Goal: Task Accomplishment & Management: Manage account settings

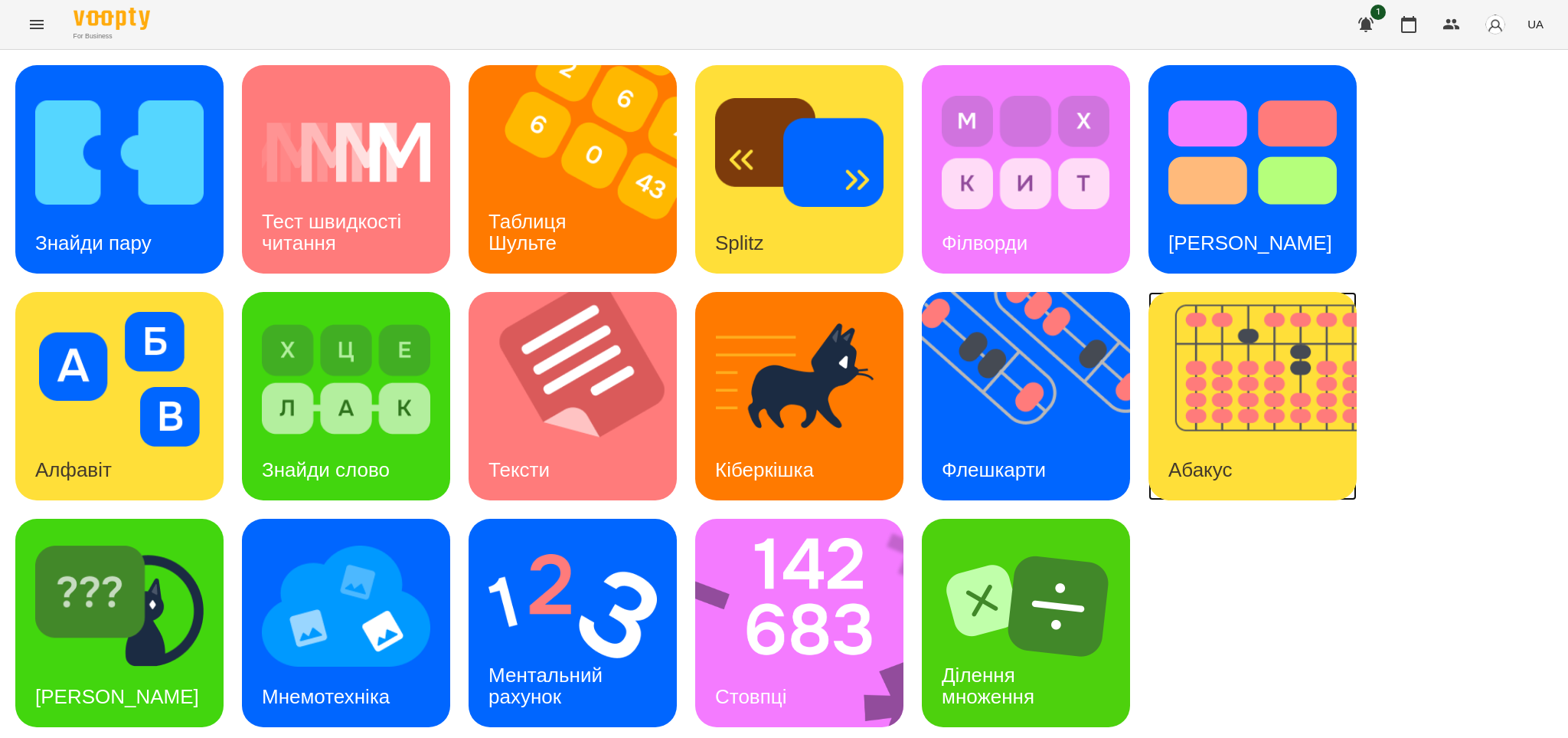
click at [1220, 451] on div "Абакус" at bounding box center [1200, 470] width 104 height 61
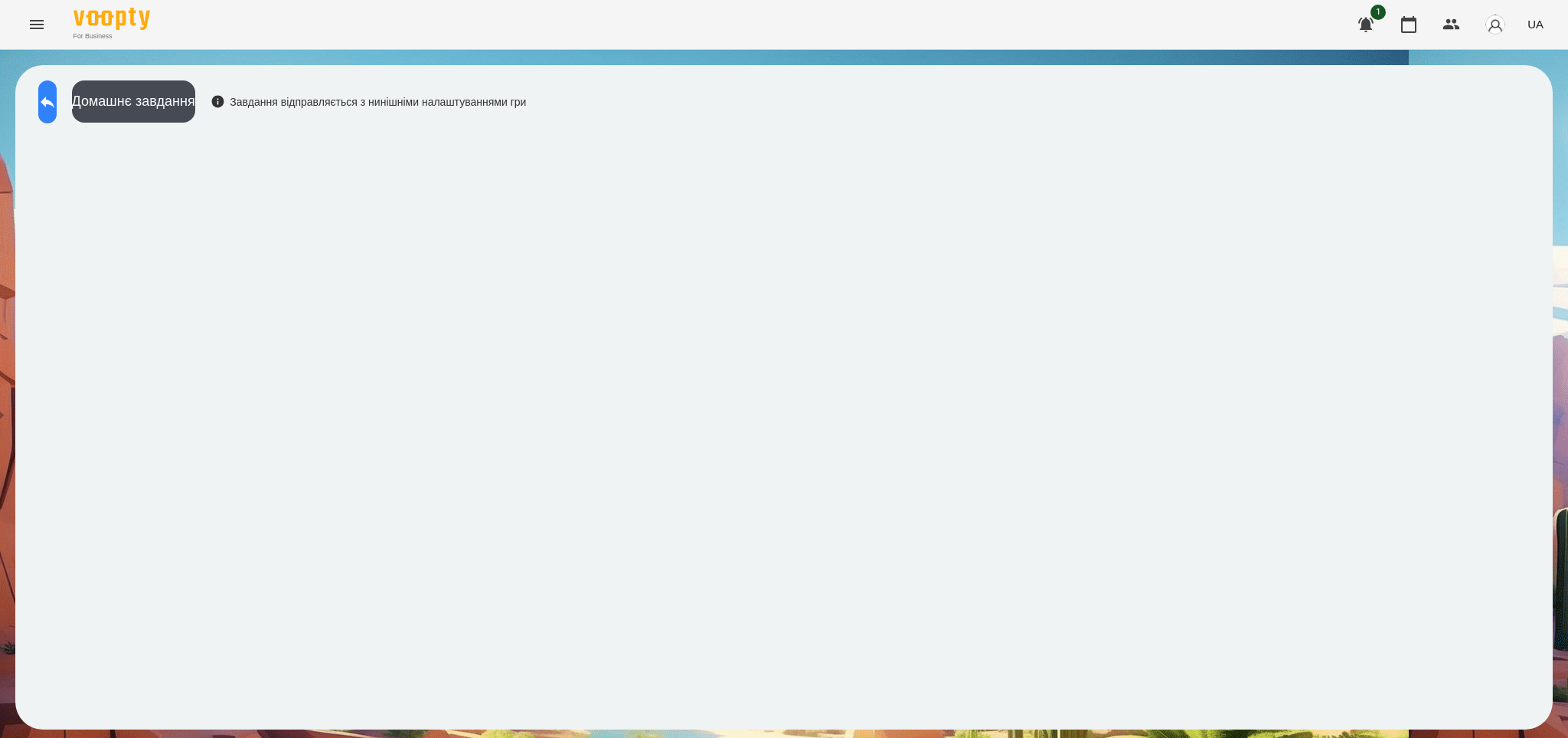
click at [55, 102] on icon at bounding box center [48, 103] width 14 height 12
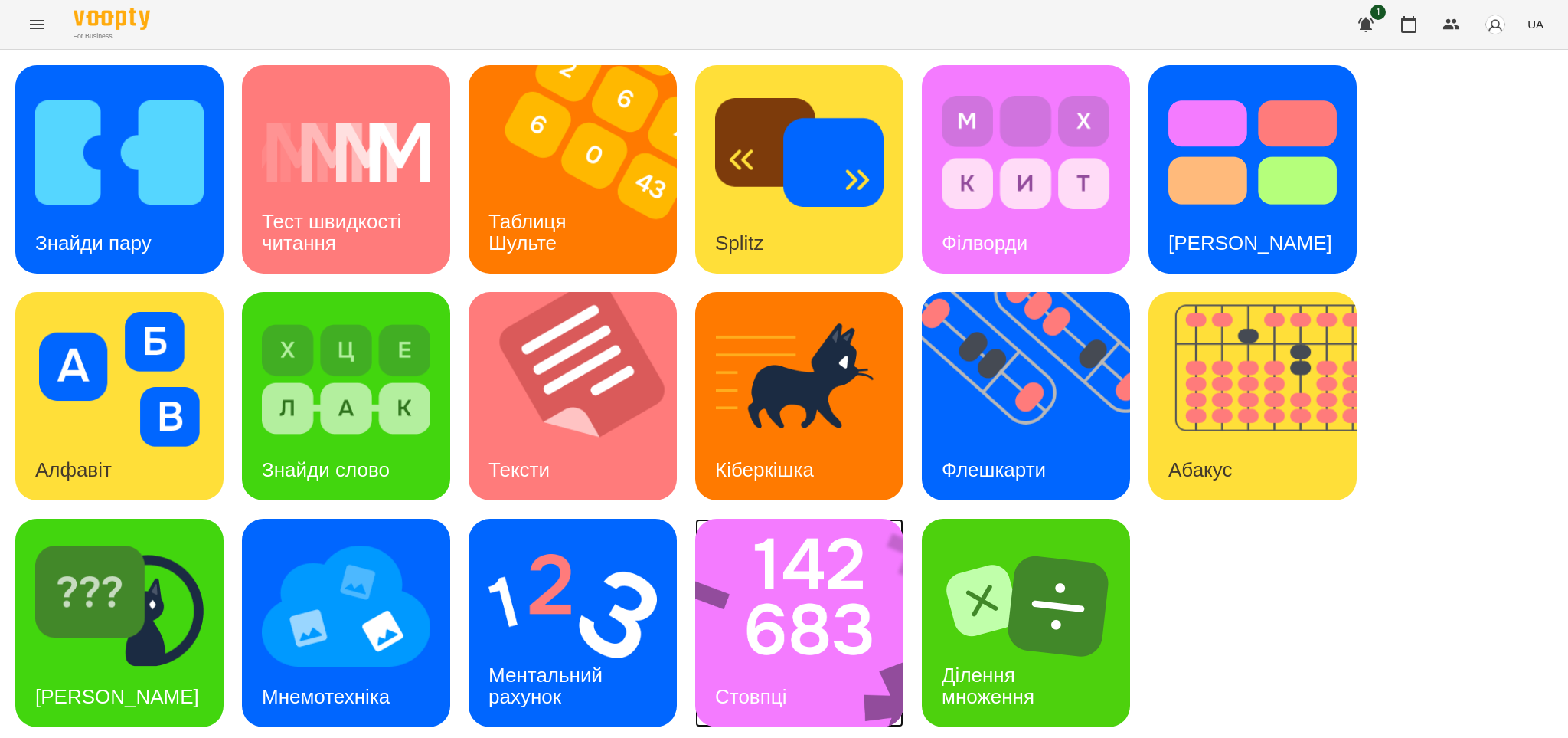
click at [800, 621] on img at bounding box center [808, 622] width 228 height 208
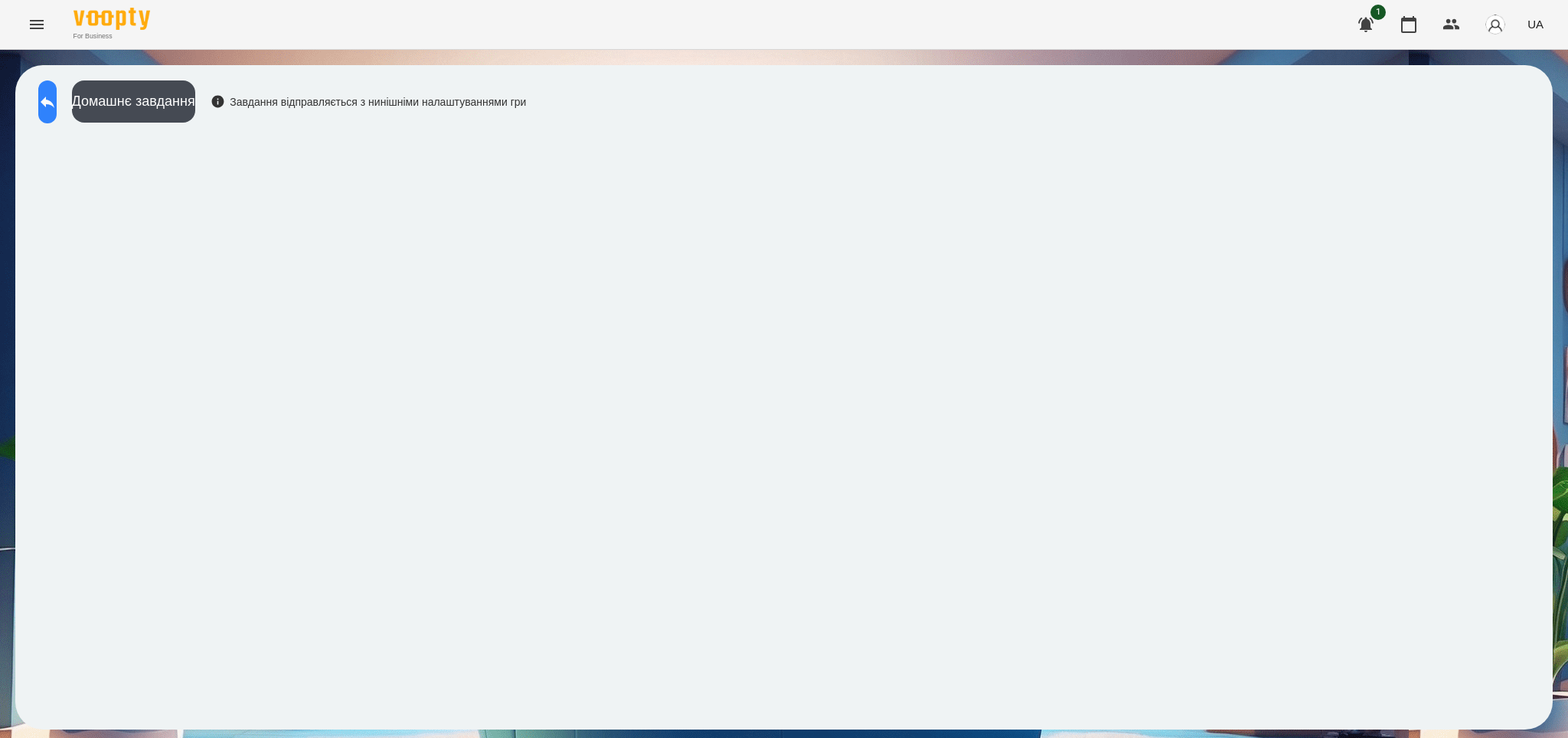
click at [57, 110] on icon at bounding box center [47, 102] width 19 height 19
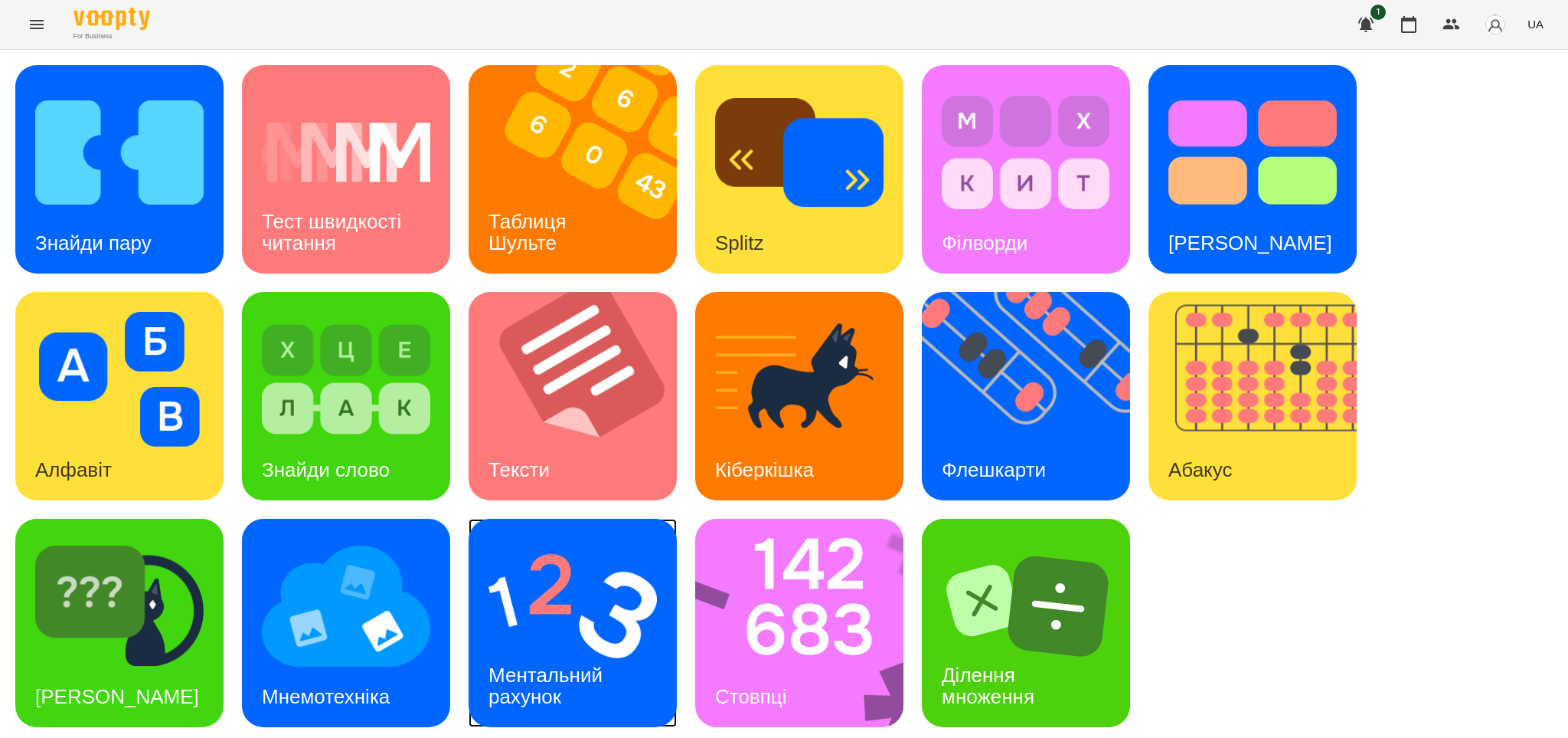
click at [572, 668] on h3 "Ментальний рахунок" at bounding box center [548, 685] width 119 height 44
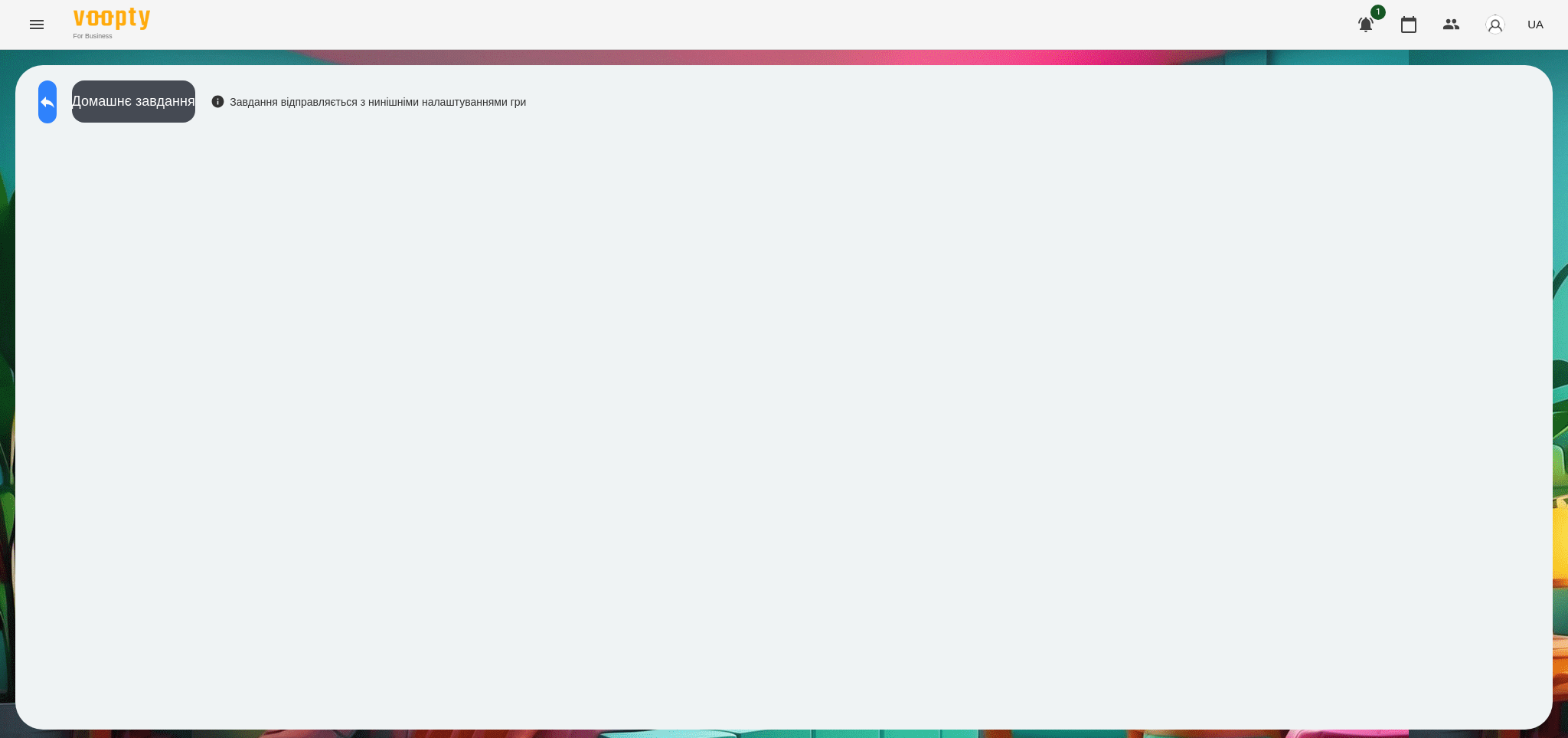
click at [57, 88] on button at bounding box center [47, 102] width 19 height 43
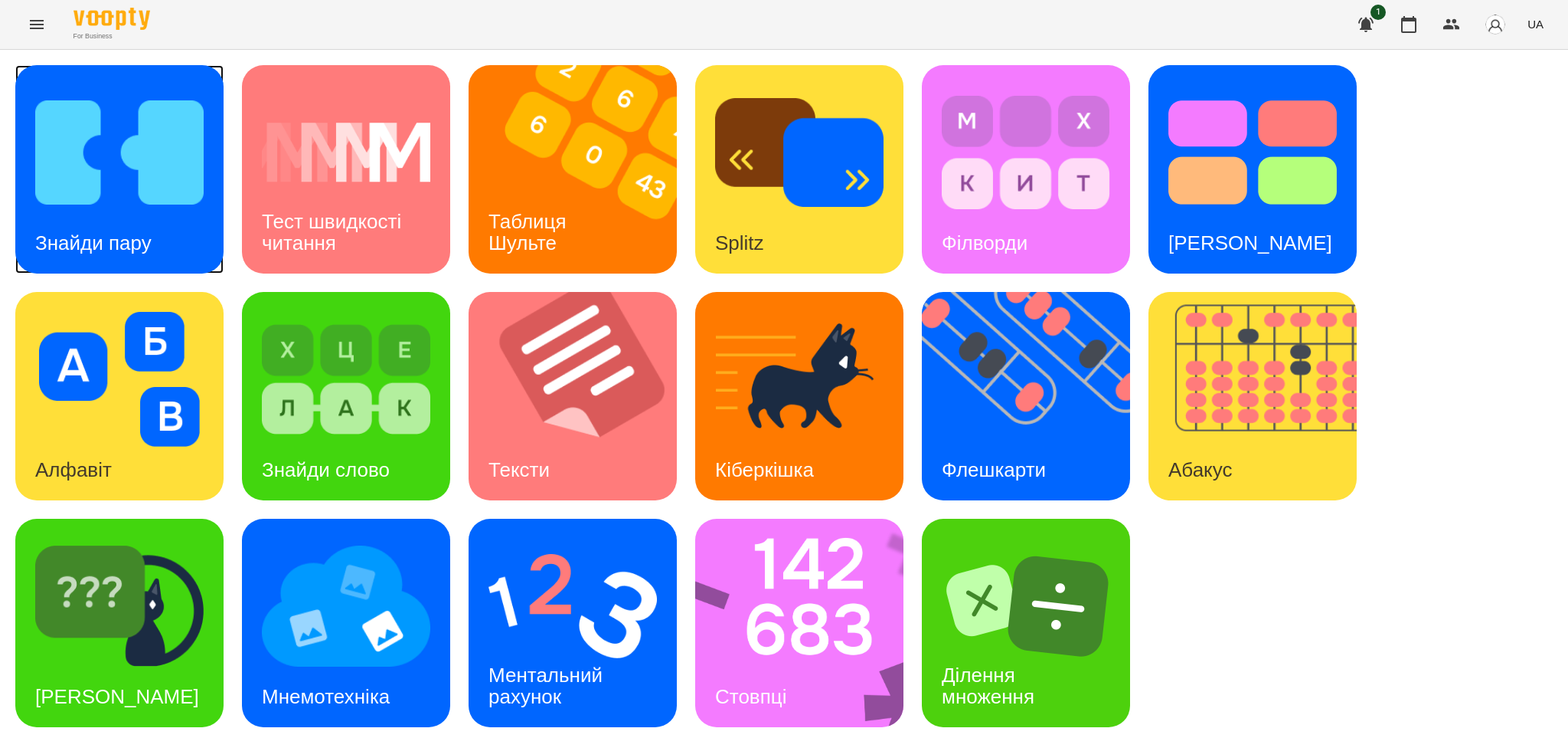
click at [141, 228] on div "Знайди пару" at bounding box center [94, 243] width 156 height 61
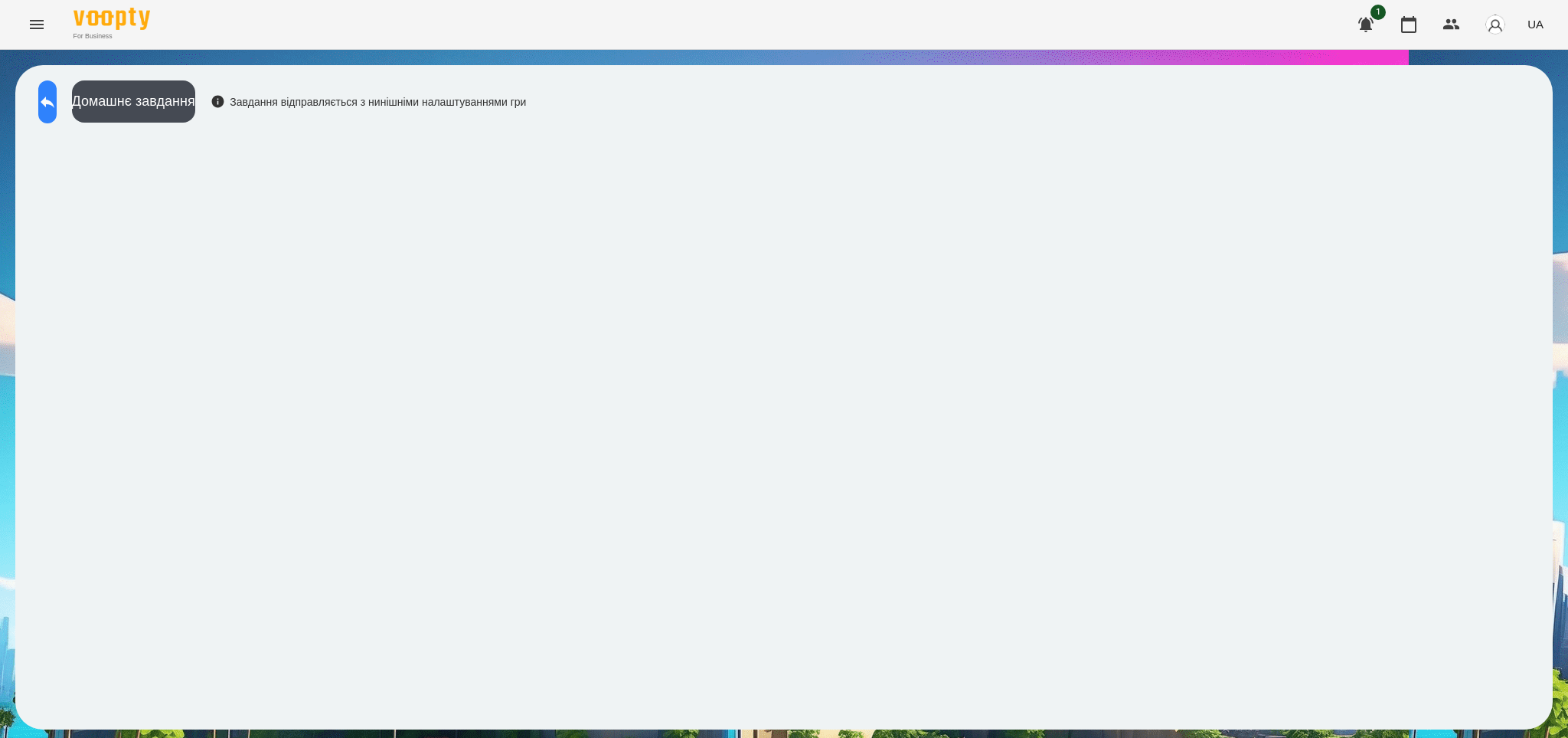
click at [52, 101] on button at bounding box center [47, 102] width 19 height 43
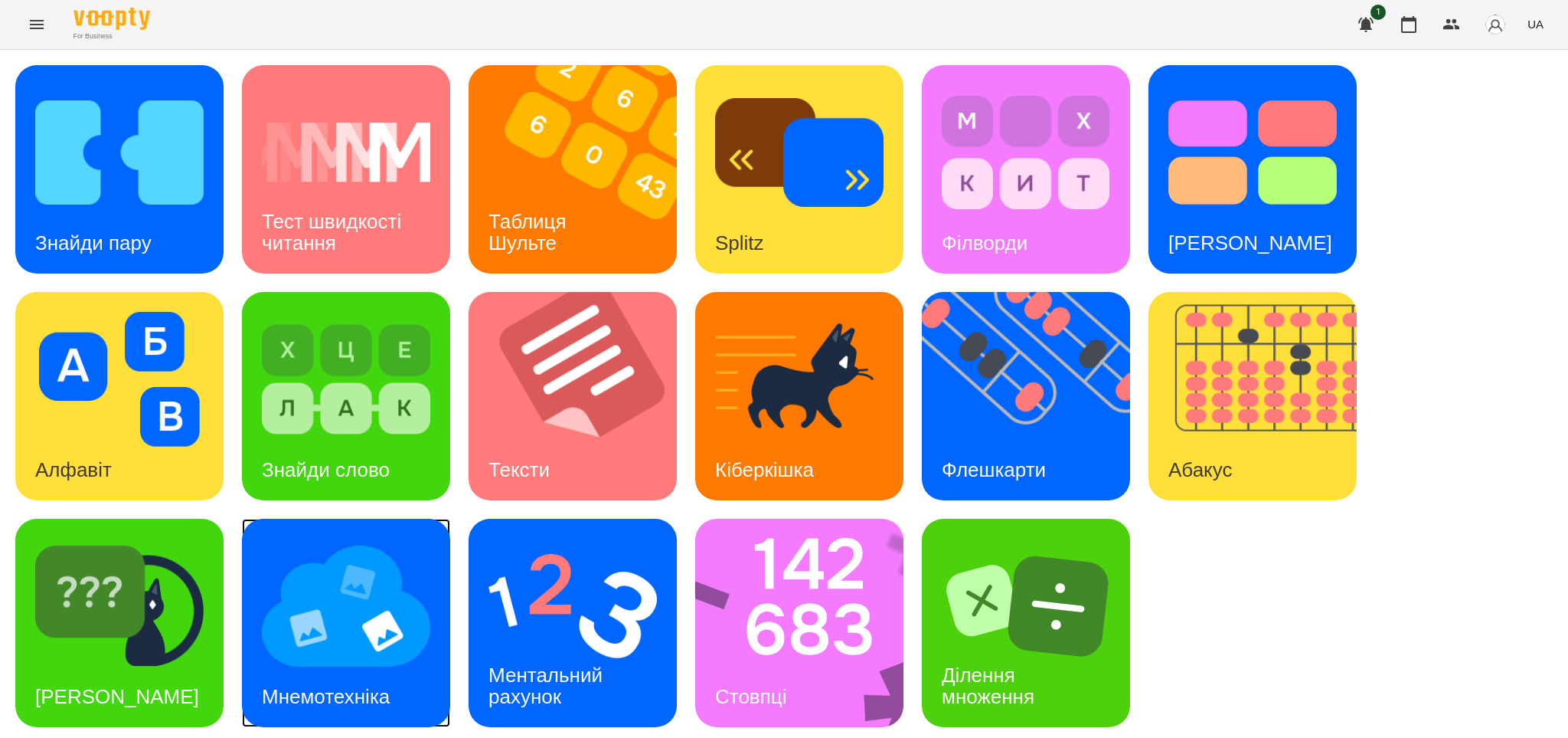
click at [363, 692] on h3 "Мнемотехніка" at bounding box center [325, 696] width 128 height 23
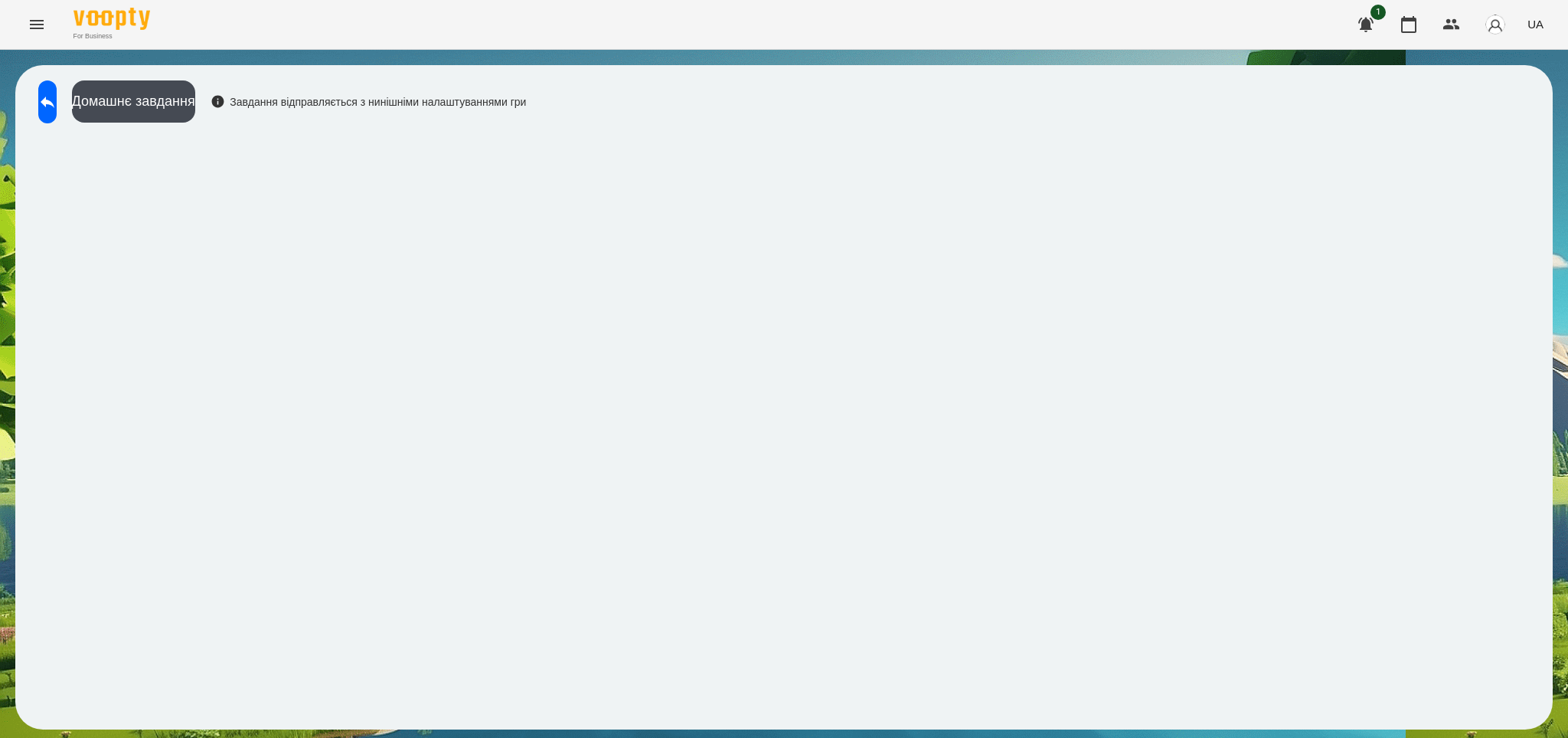
click at [723, 129] on div "Домашнє завдання Завдання відправляється з нинішніми налаштуваннями гри" at bounding box center [784, 397] width 1537 height 664
click at [753, 65] on div "Домашнє завдання Завдання відправляється з нинішніми налаштуваннями гри" at bounding box center [784, 397] width 1537 height 664
click at [57, 109] on icon at bounding box center [47, 102] width 19 height 19
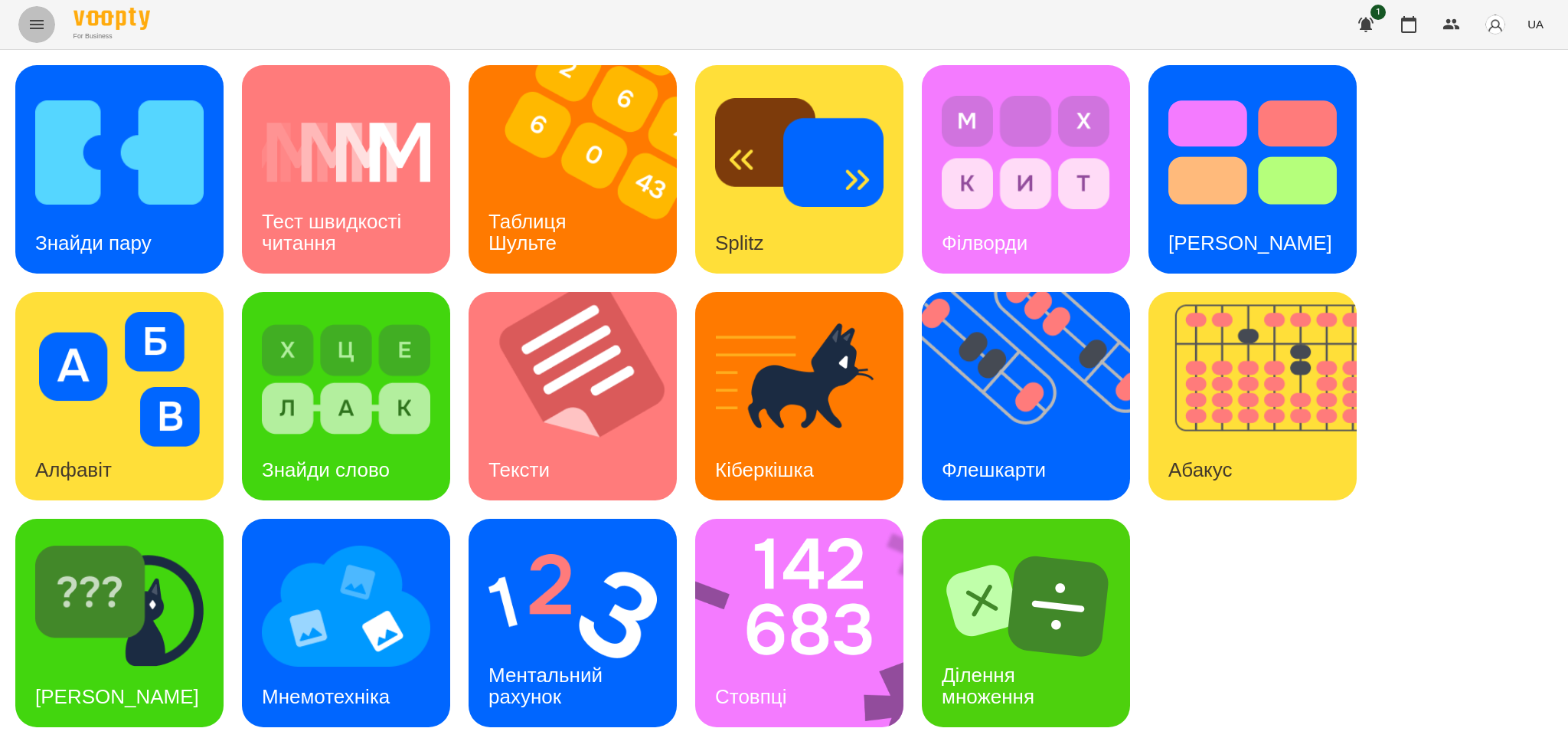
click at [41, 22] on icon "Menu" at bounding box center [36, 24] width 19 height 19
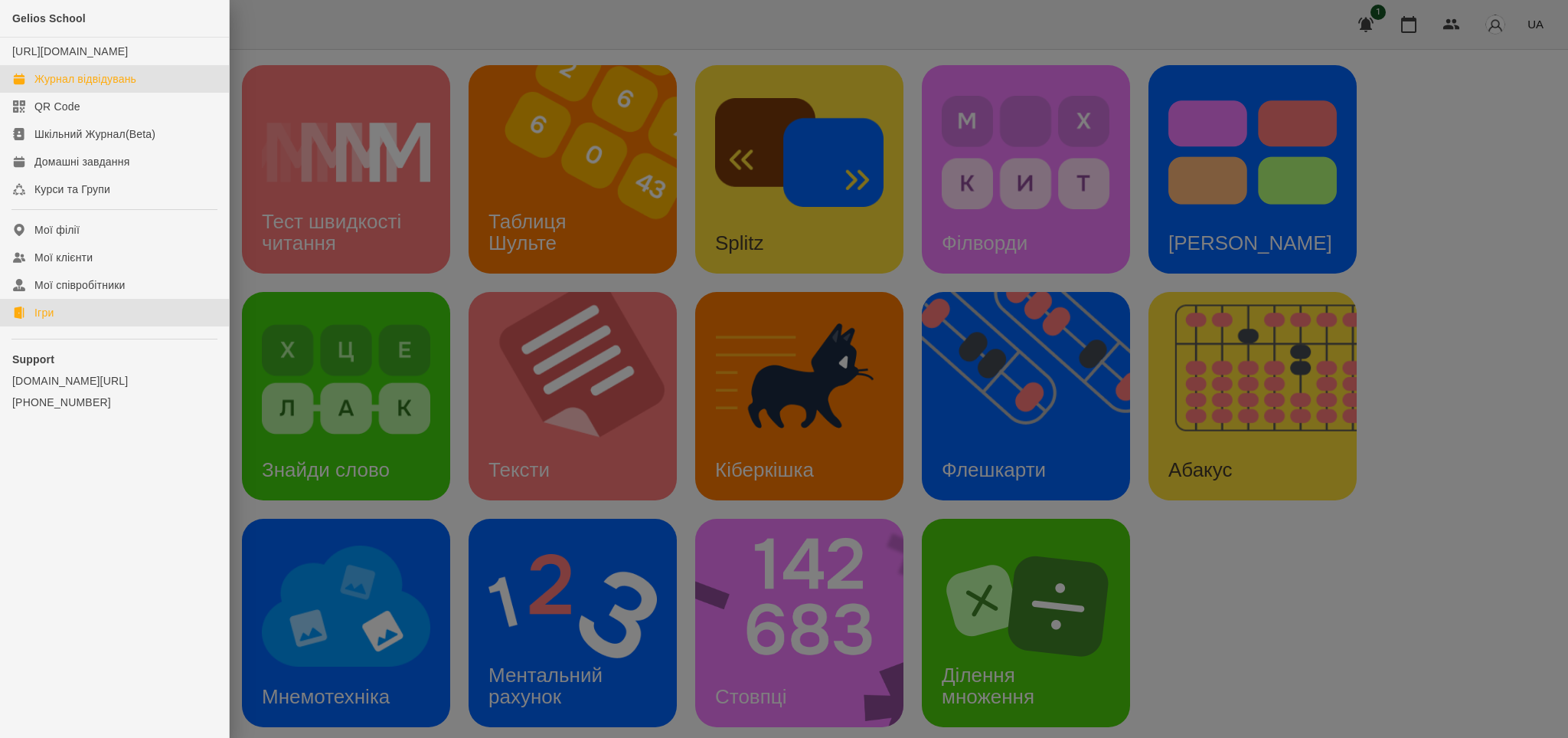
click at [135, 87] on div "Журнал відвідувань" at bounding box center [85, 79] width 102 height 16
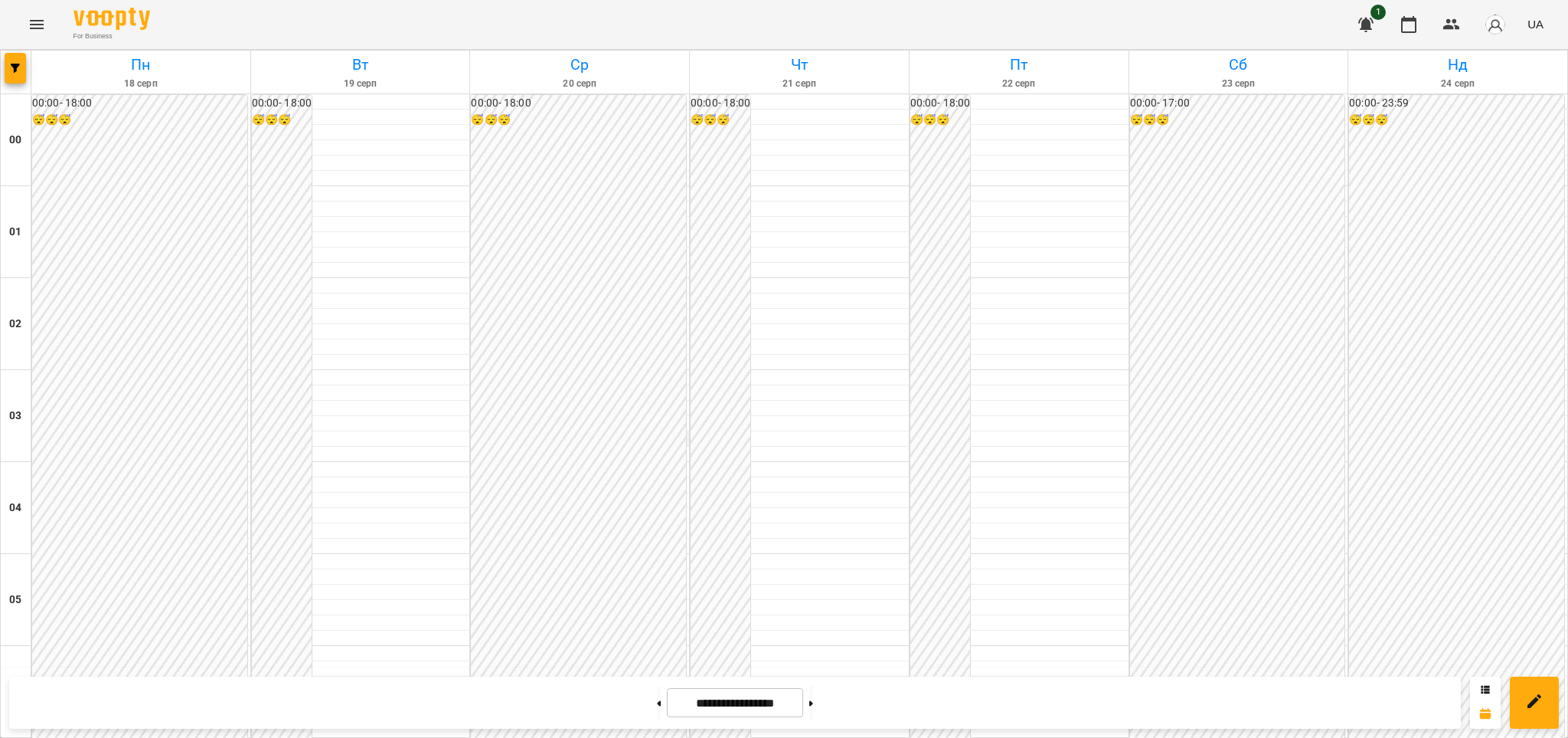
scroll to position [1554, 0]
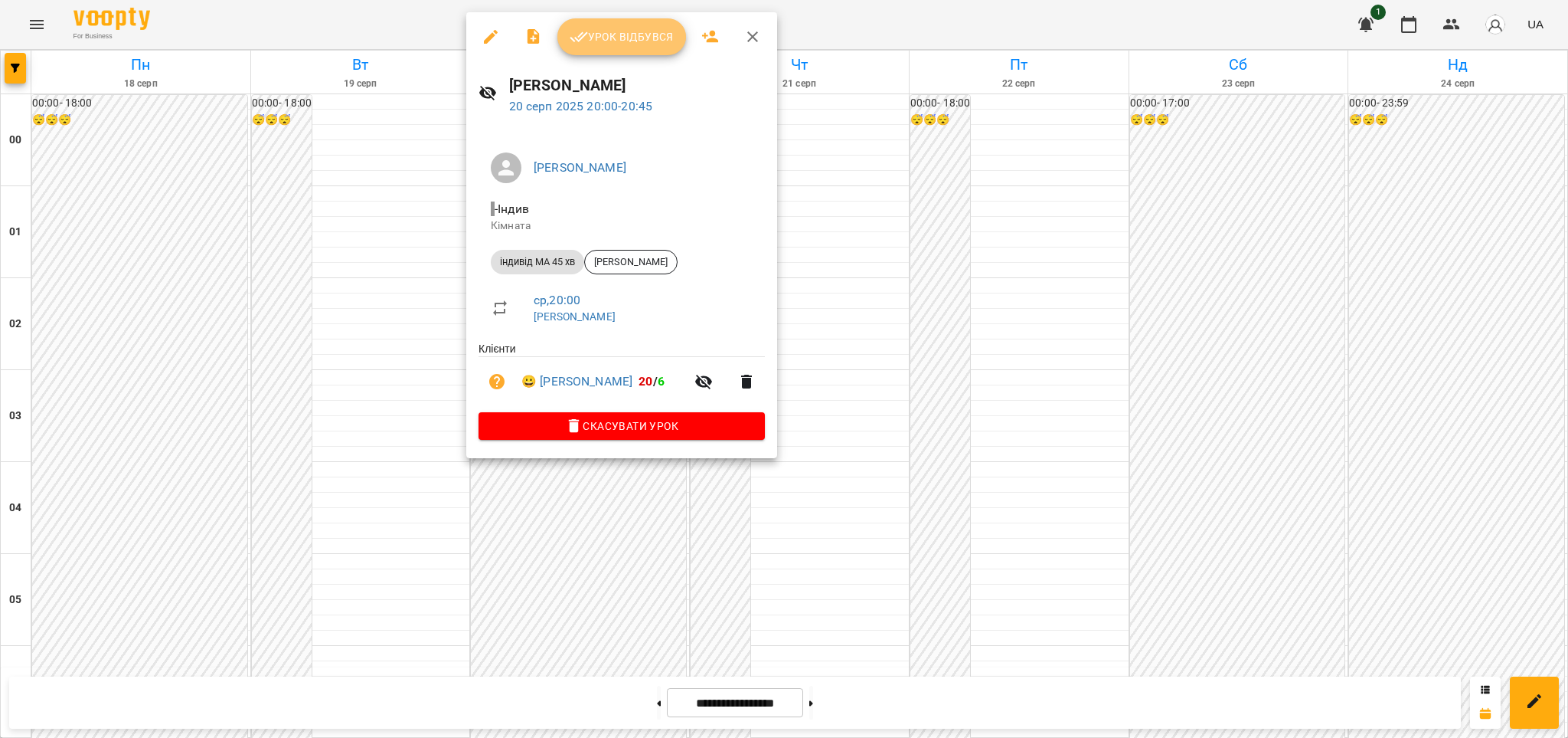
click at [635, 37] on span "Урок відбувся" at bounding box center [621, 36] width 105 height 19
